Goal: Navigation & Orientation: Find specific page/section

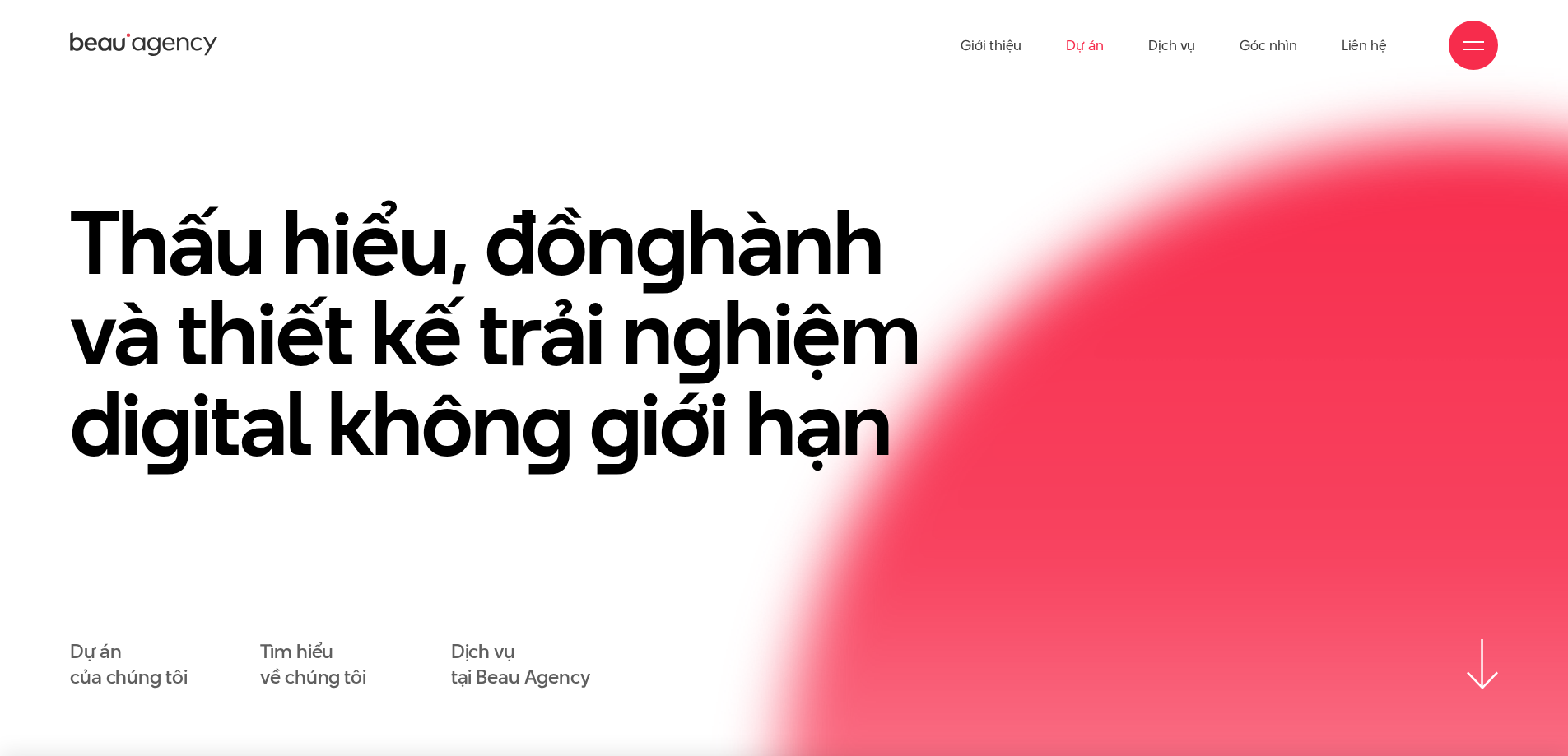
click at [1076, 46] on link "Dự án" at bounding box center [1084, 45] width 38 height 91
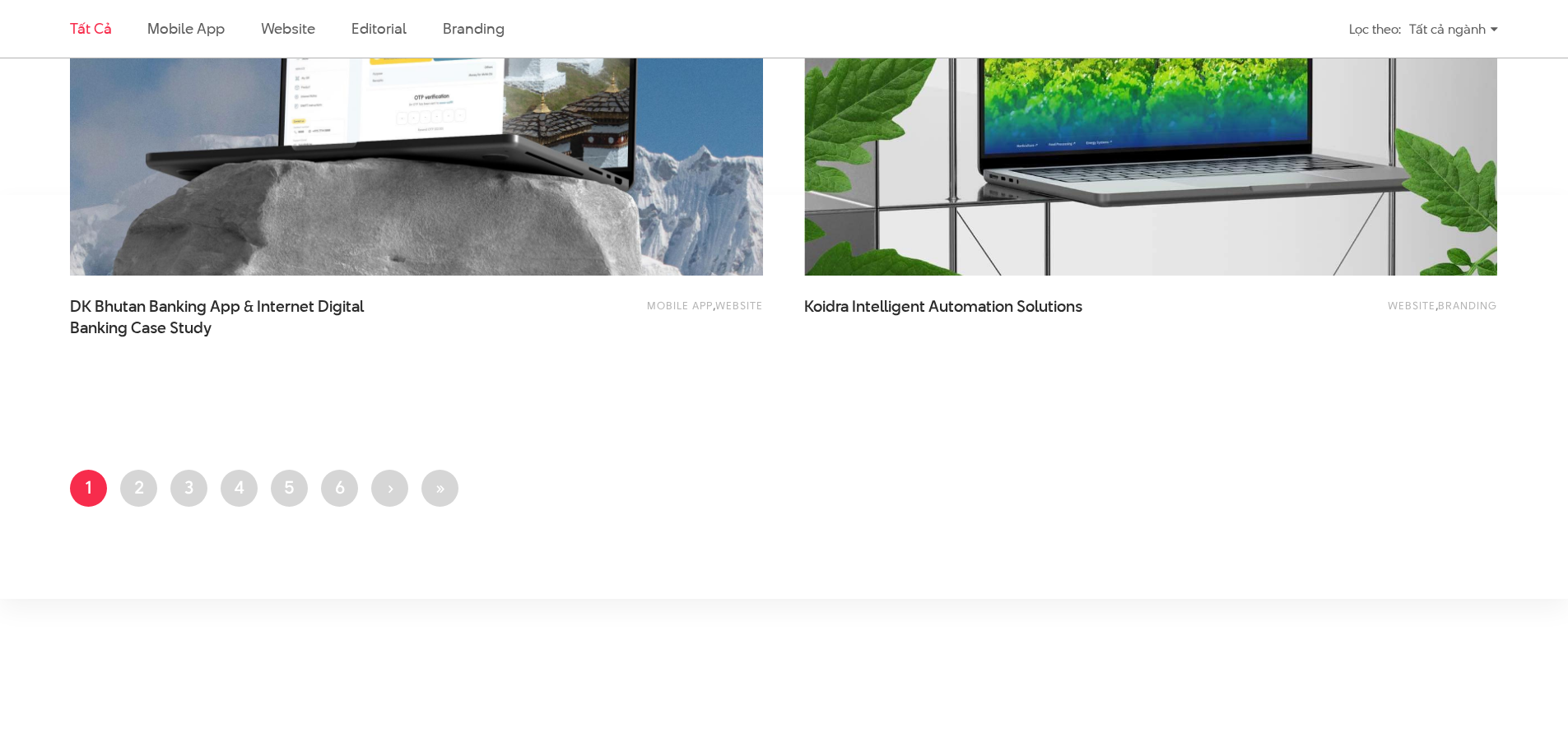
scroll to position [3868, 0]
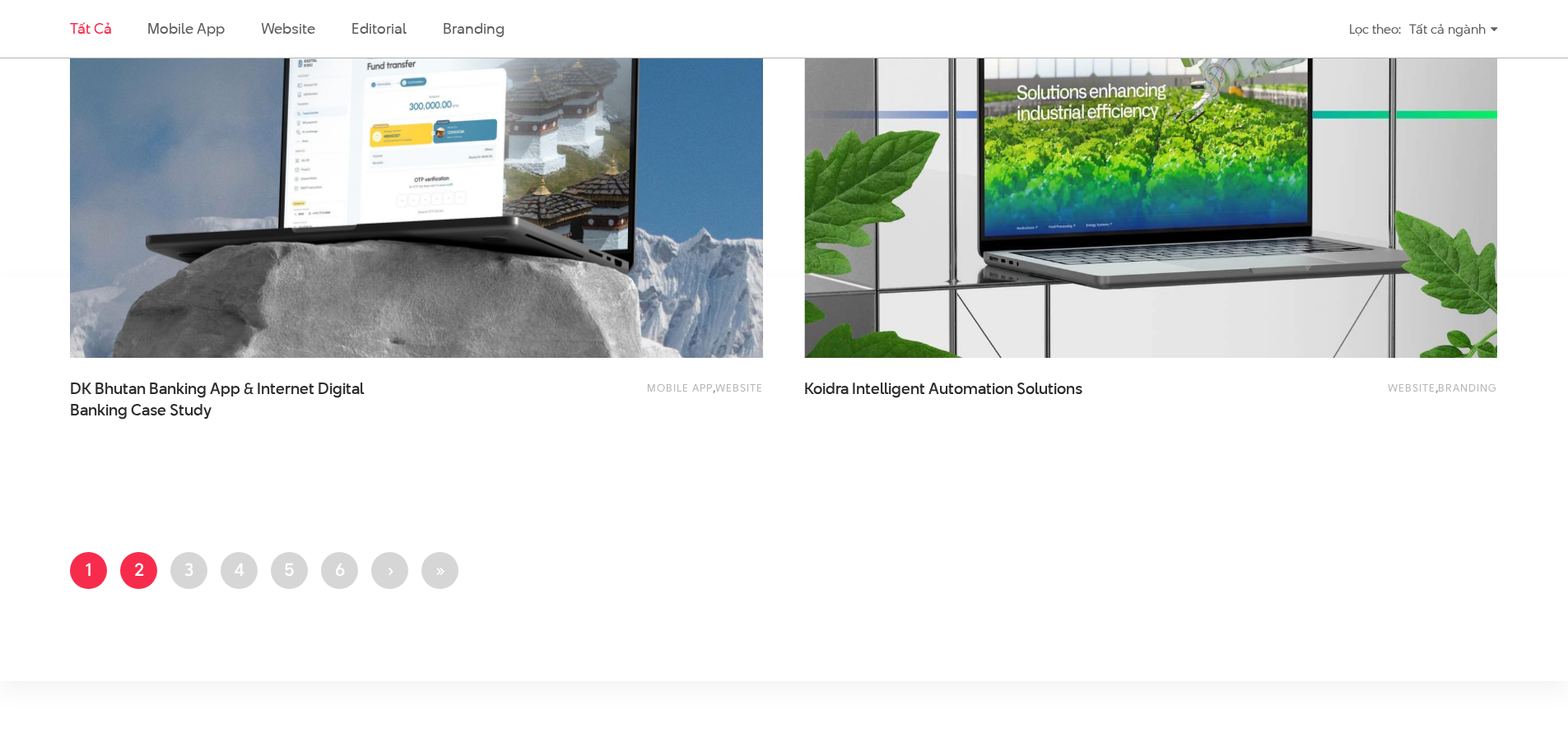
click at [150, 572] on link "Trang 2" at bounding box center [139, 571] width 37 height 37
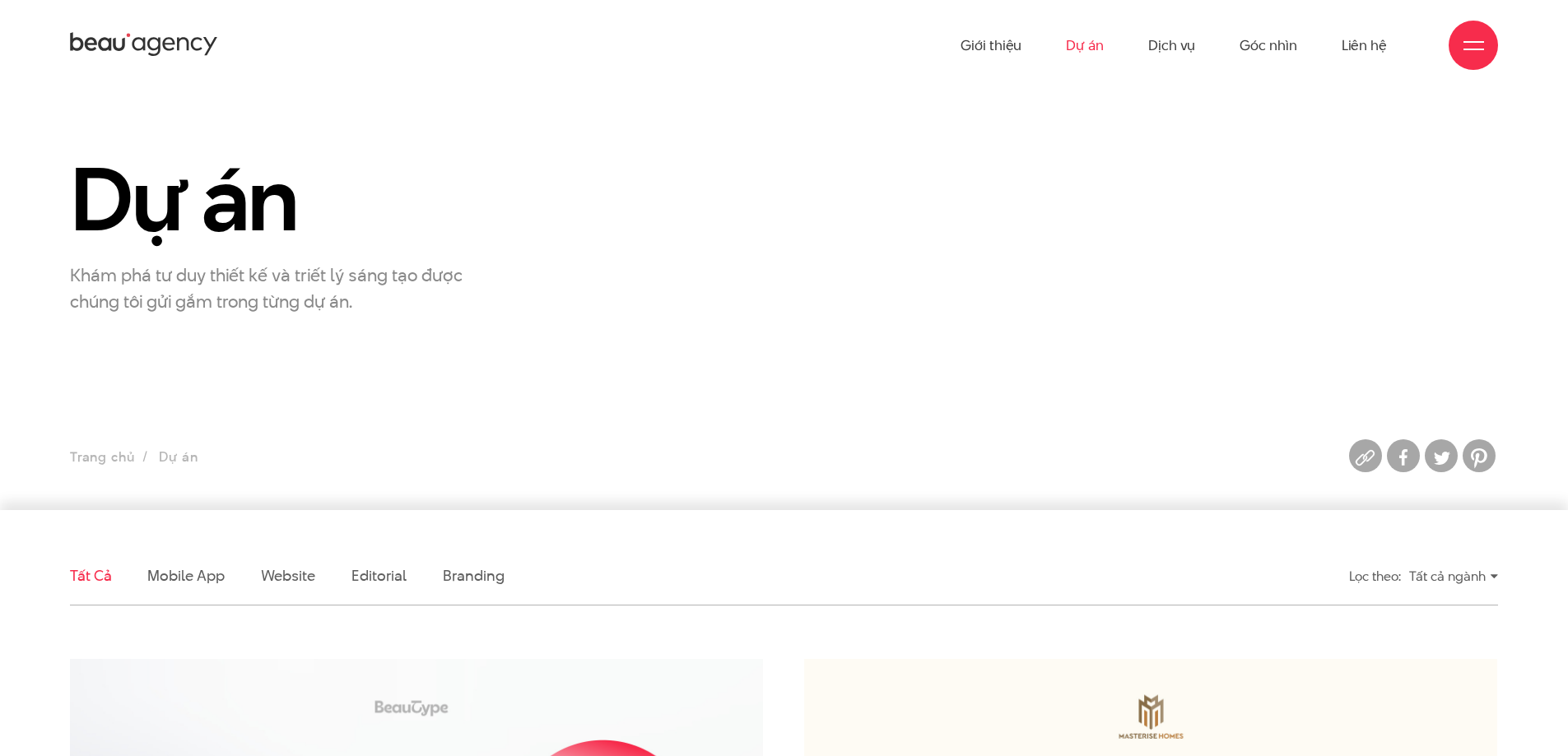
click at [1072, 46] on link "Dự án" at bounding box center [1084, 45] width 38 height 91
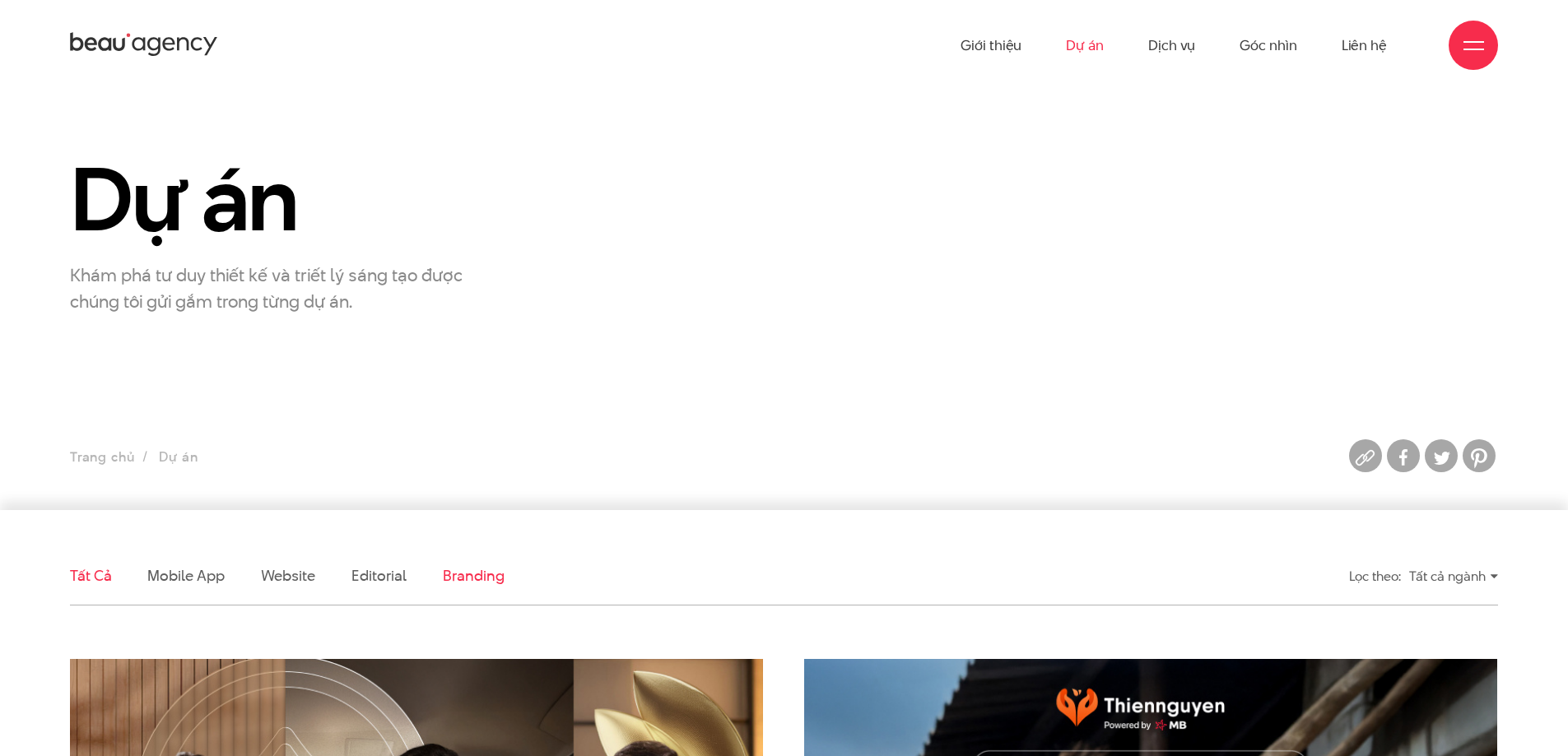
click at [484, 578] on link "Branding" at bounding box center [473, 575] width 61 height 20
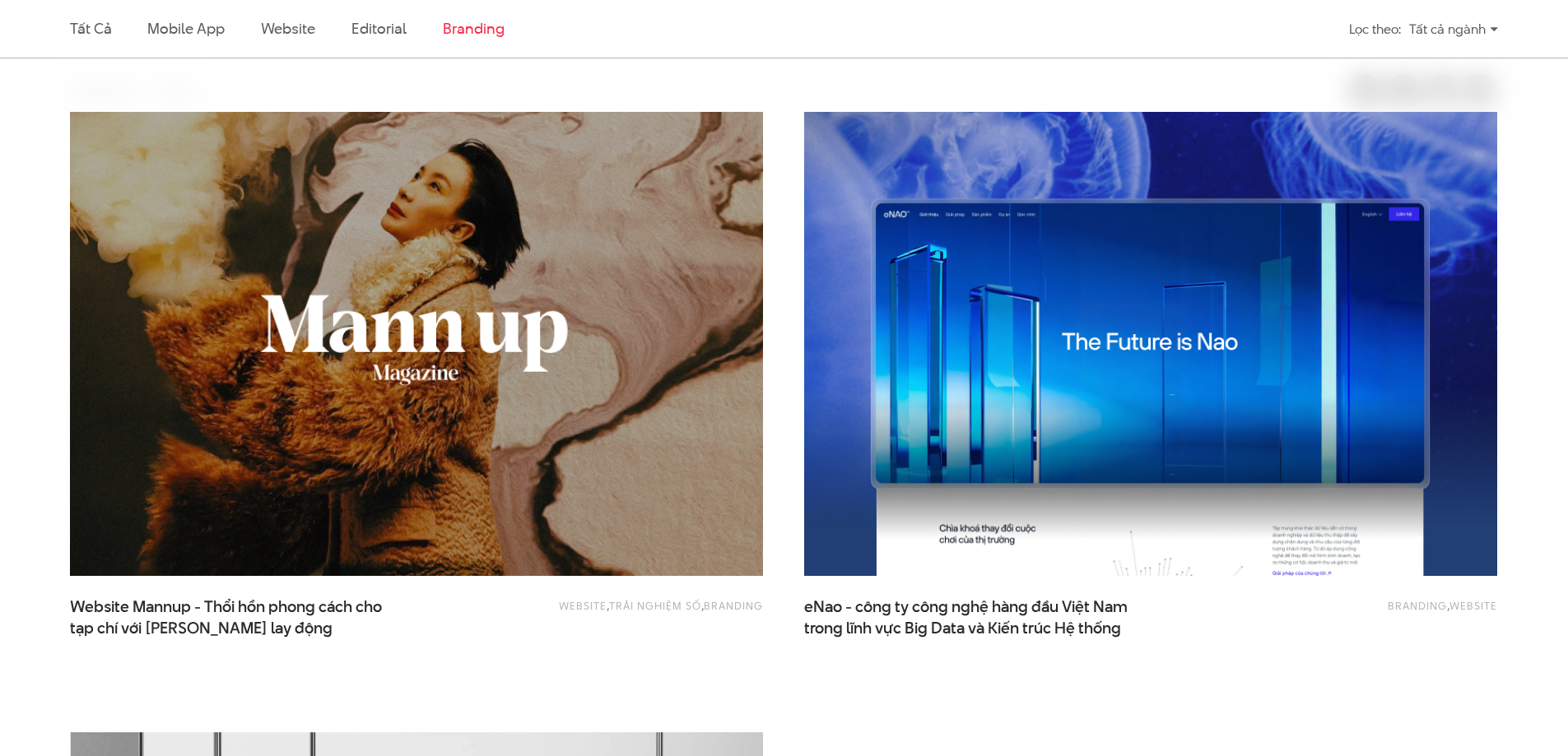
scroll to position [300, 0]
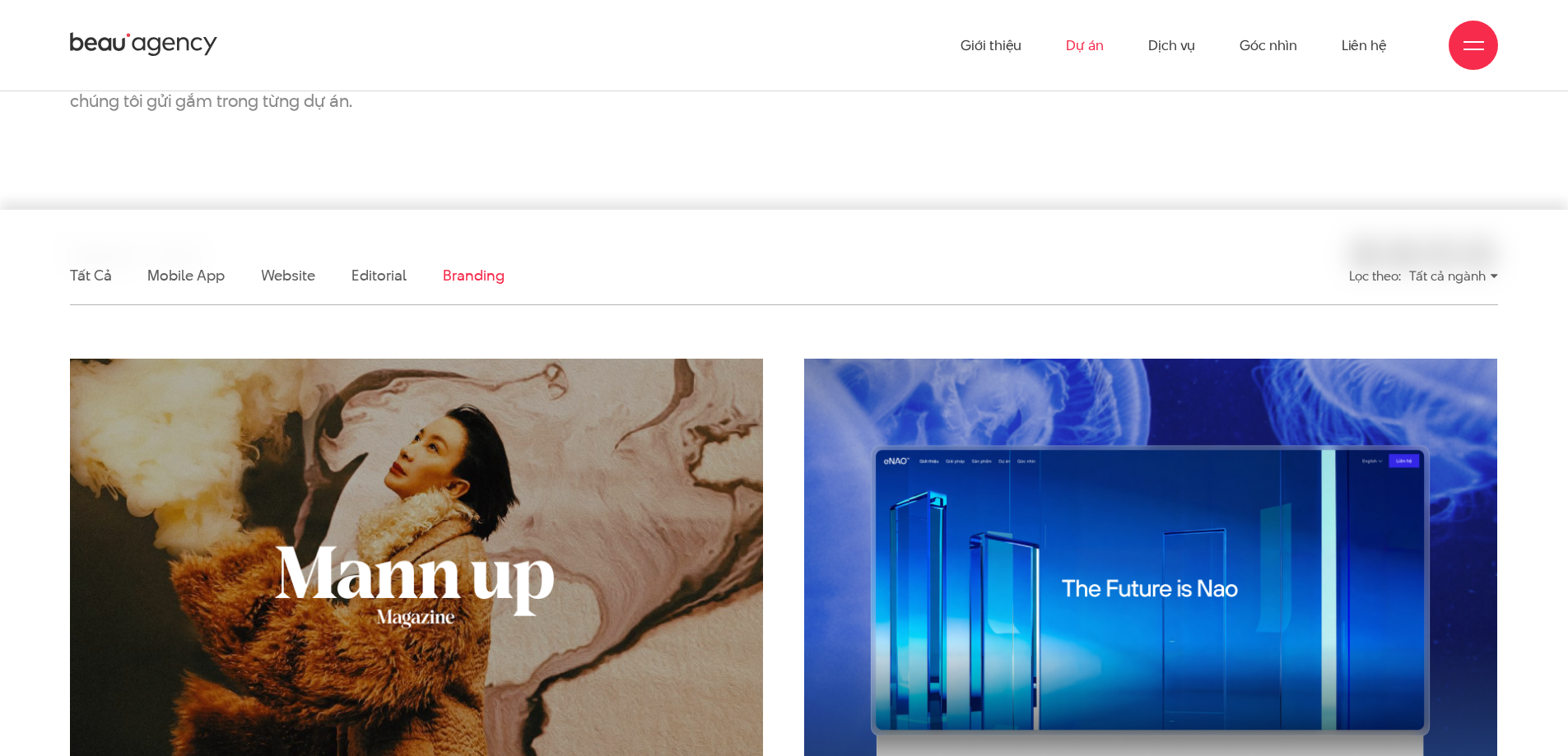
click at [1458, 50] on div at bounding box center [1473, 45] width 50 height 50
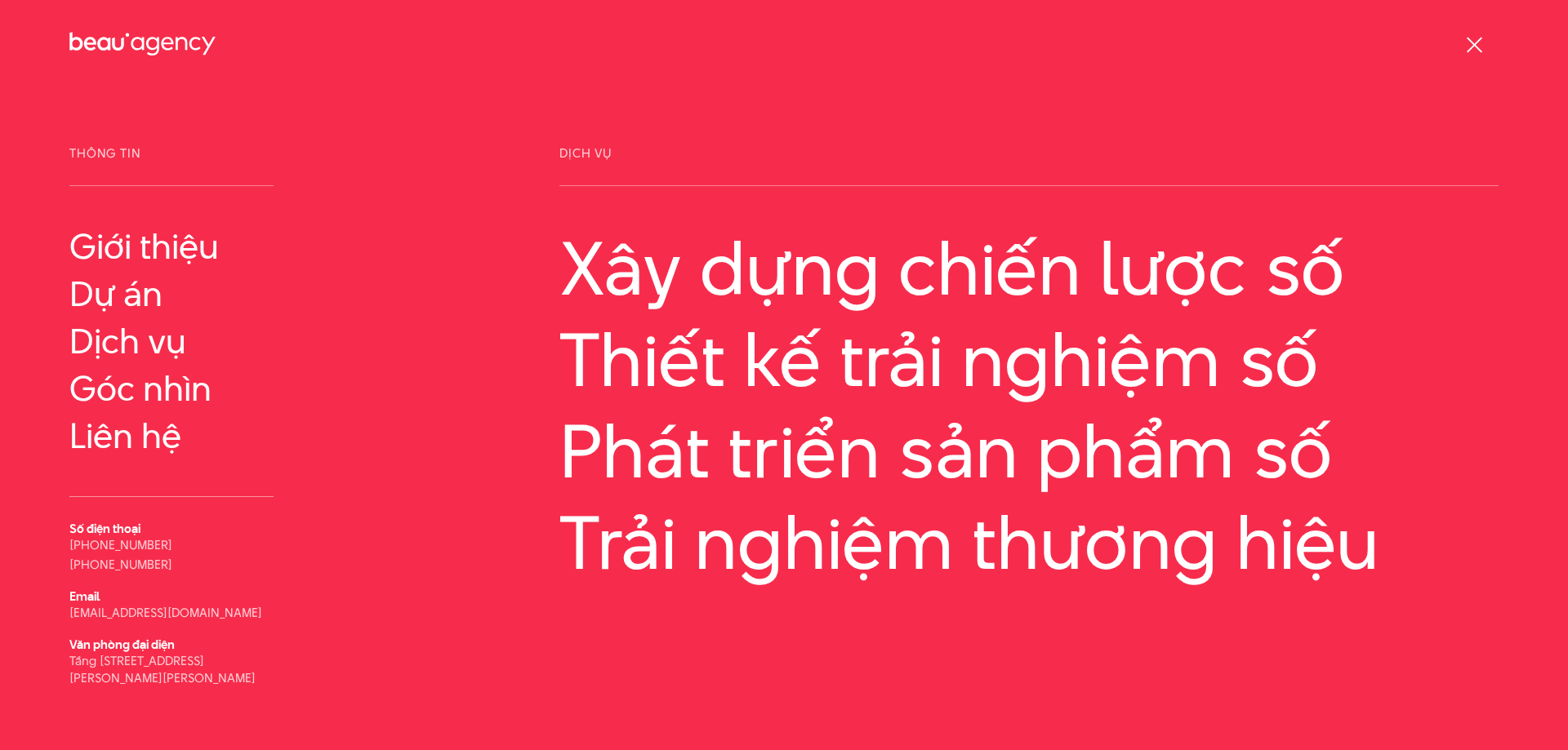
click at [1470, 40] on span at bounding box center [1473, 44] width 15 height 15
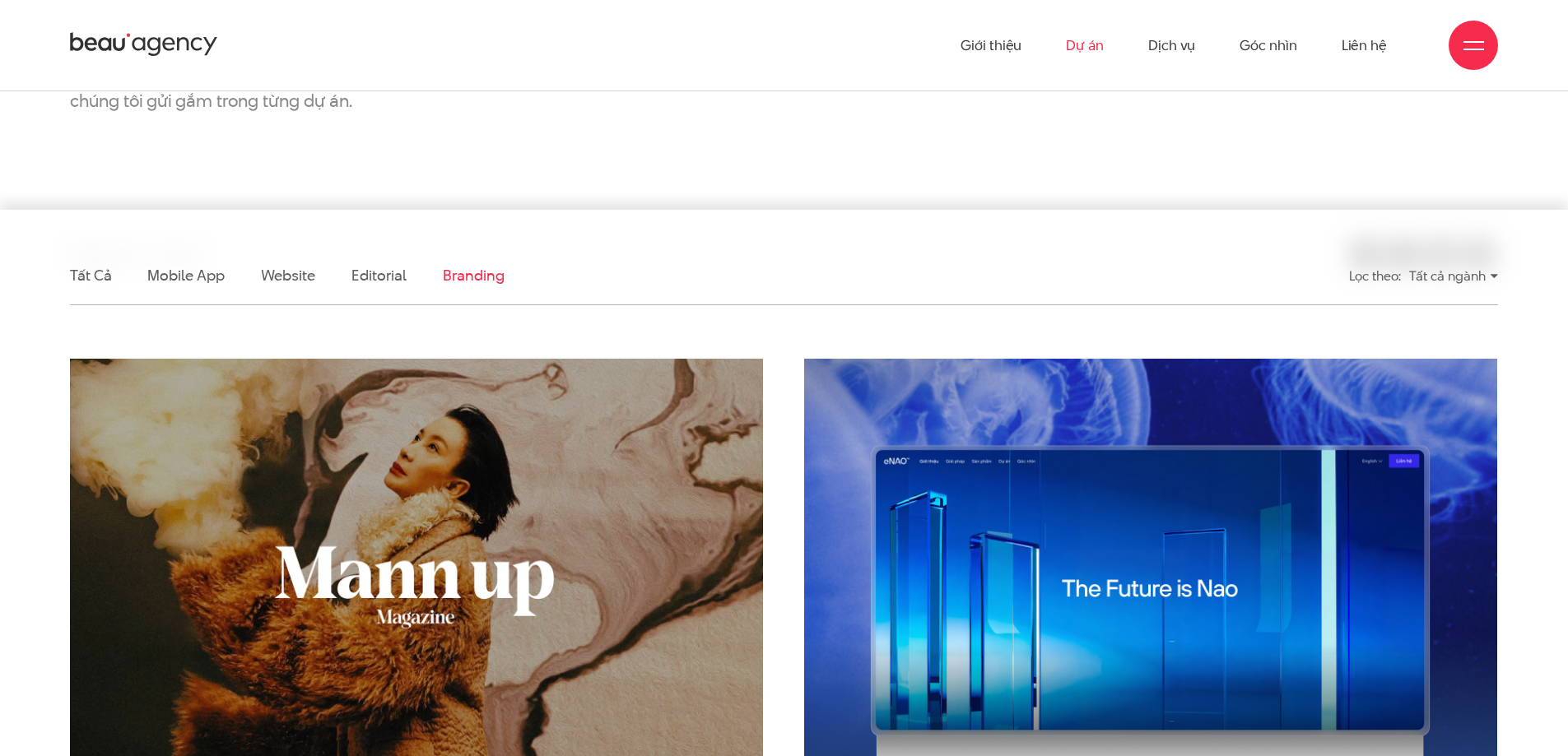
scroll to position [0, 0]
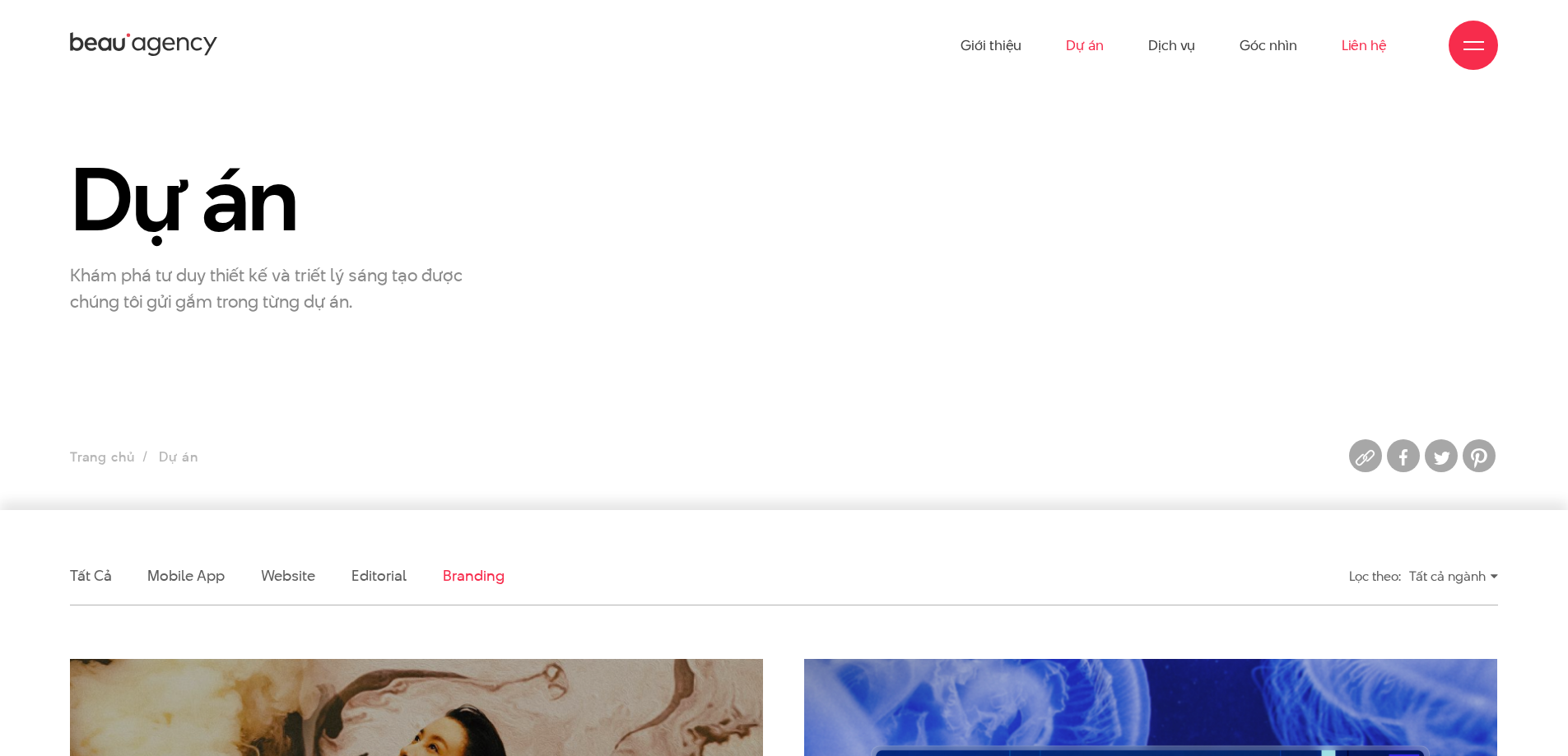
click at [1365, 41] on link "Liên hệ" at bounding box center [1363, 45] width 45 height 91
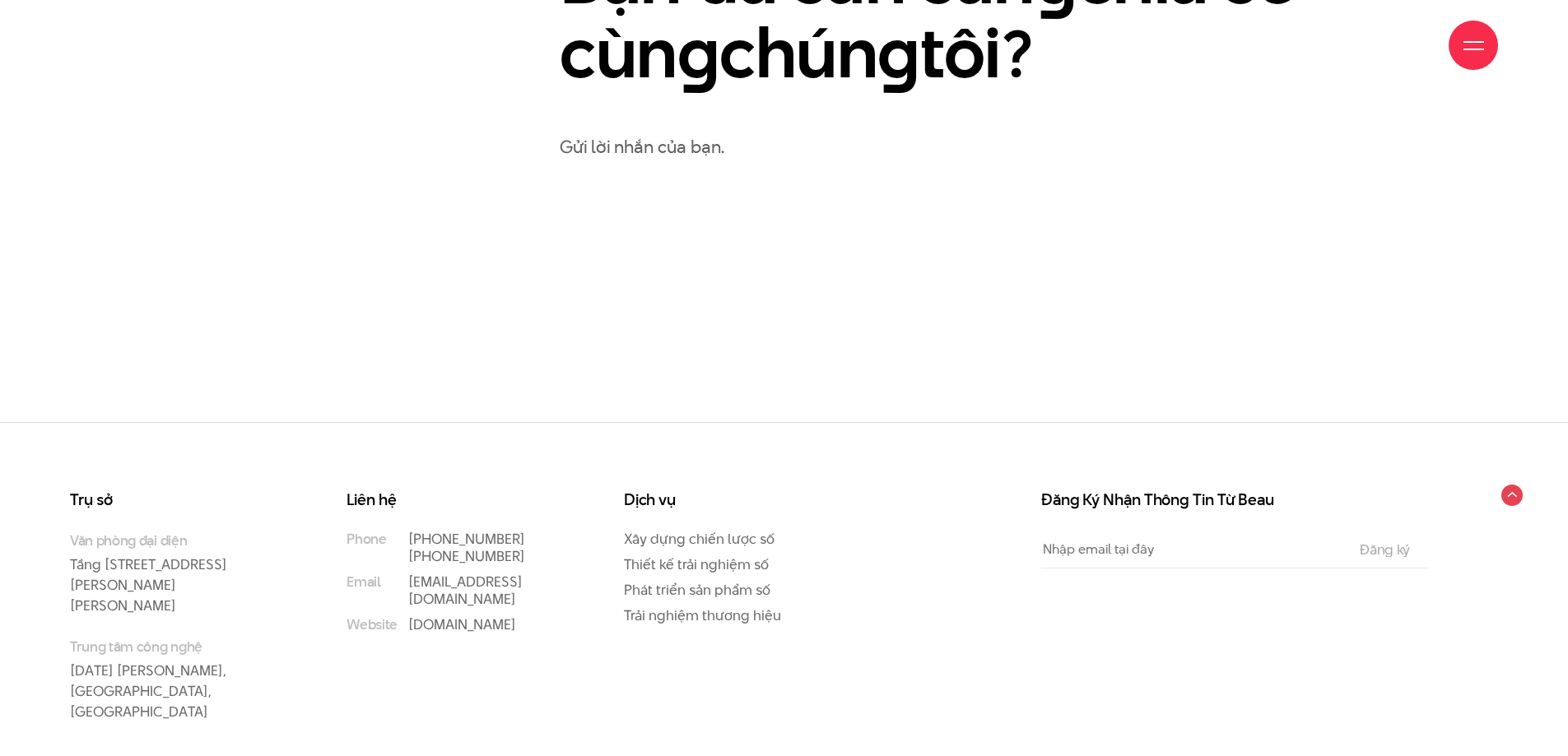
scroll to position [1194, 0]
